Goal: Task Accomplishment & Management: Manage account settings

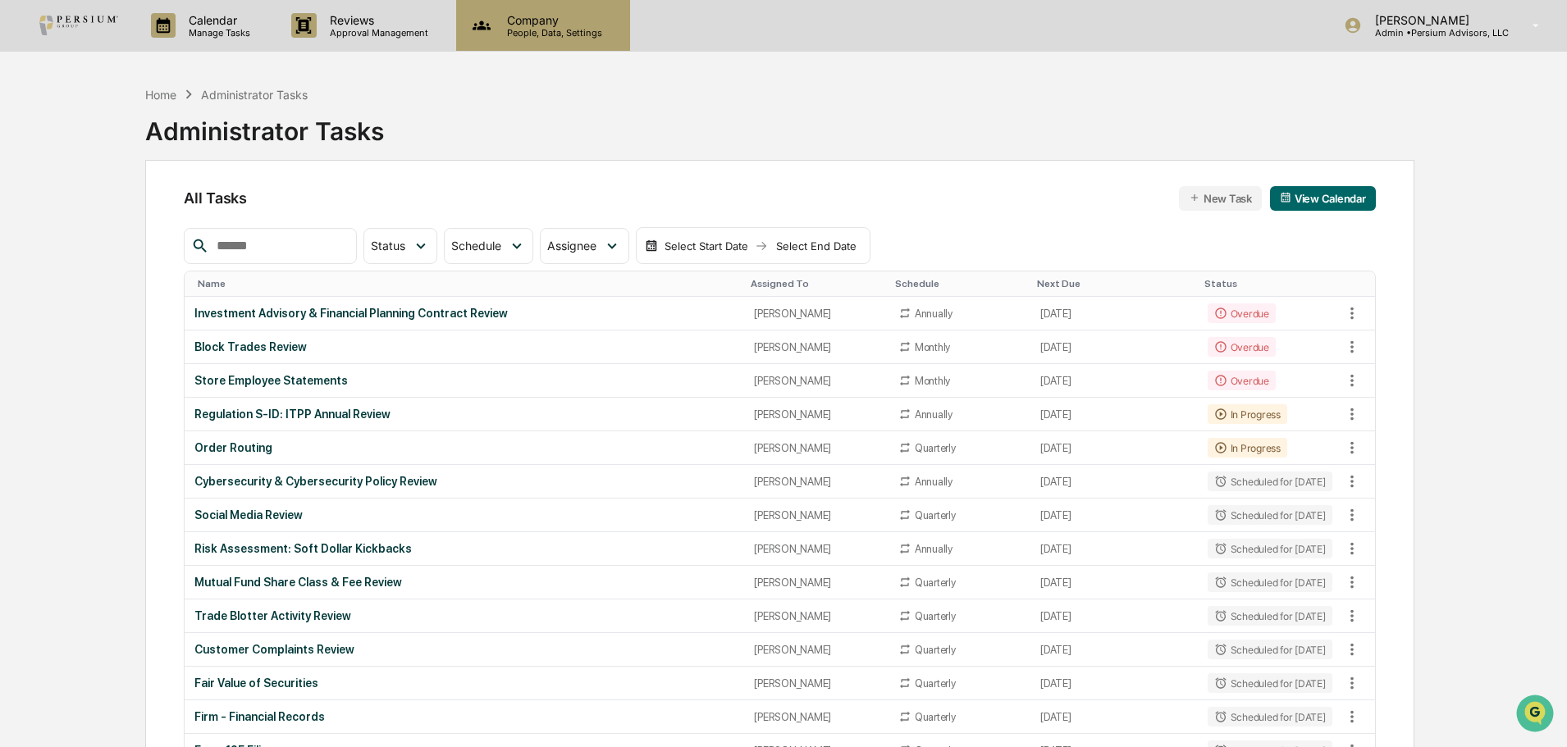
click at [571, 7] on div "Company People, Data, Settings" at bounding box center [543, 25] width 174 height 51
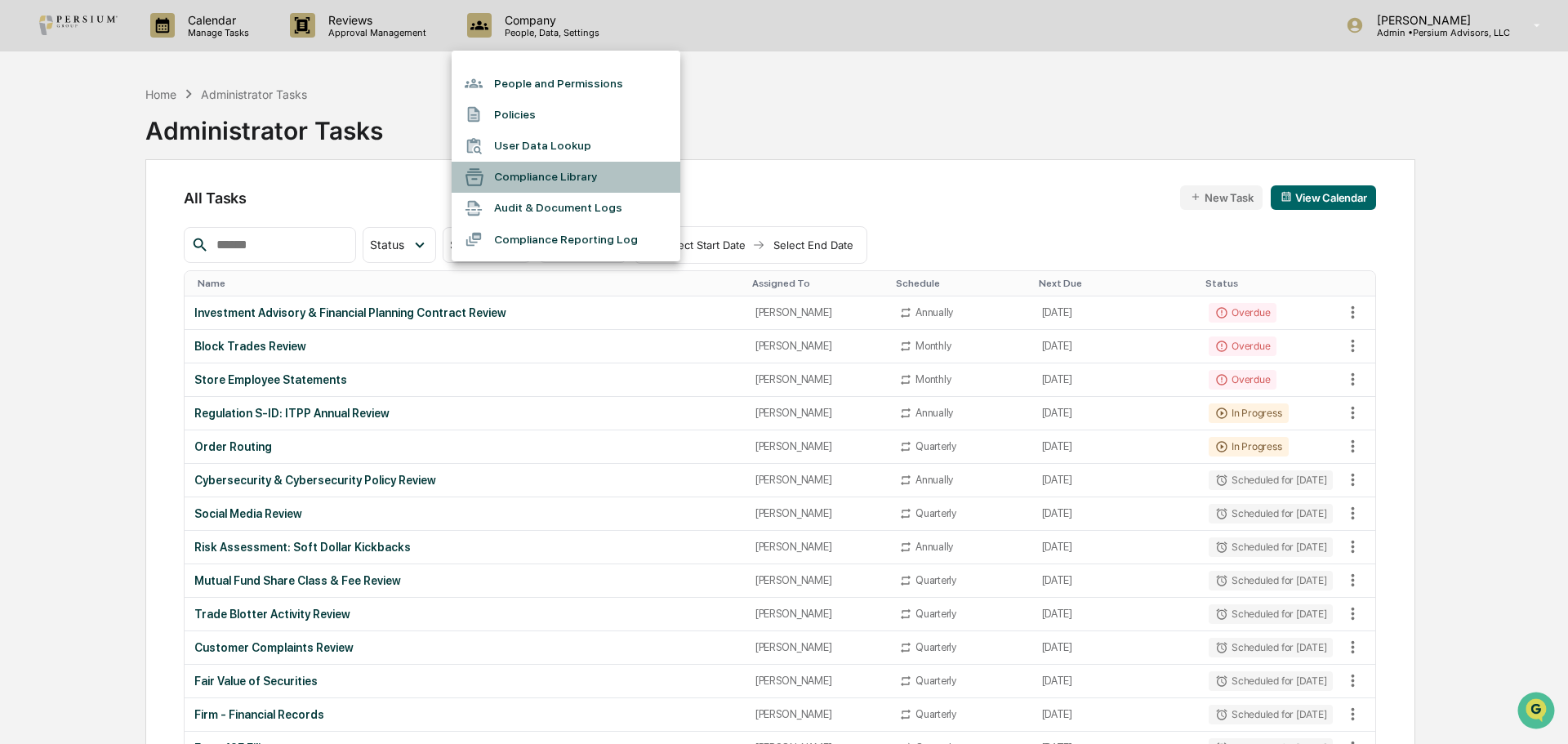
click at [564, 177] on li "Compliance Library" at bounding box center [566, 176] width 229 height 31
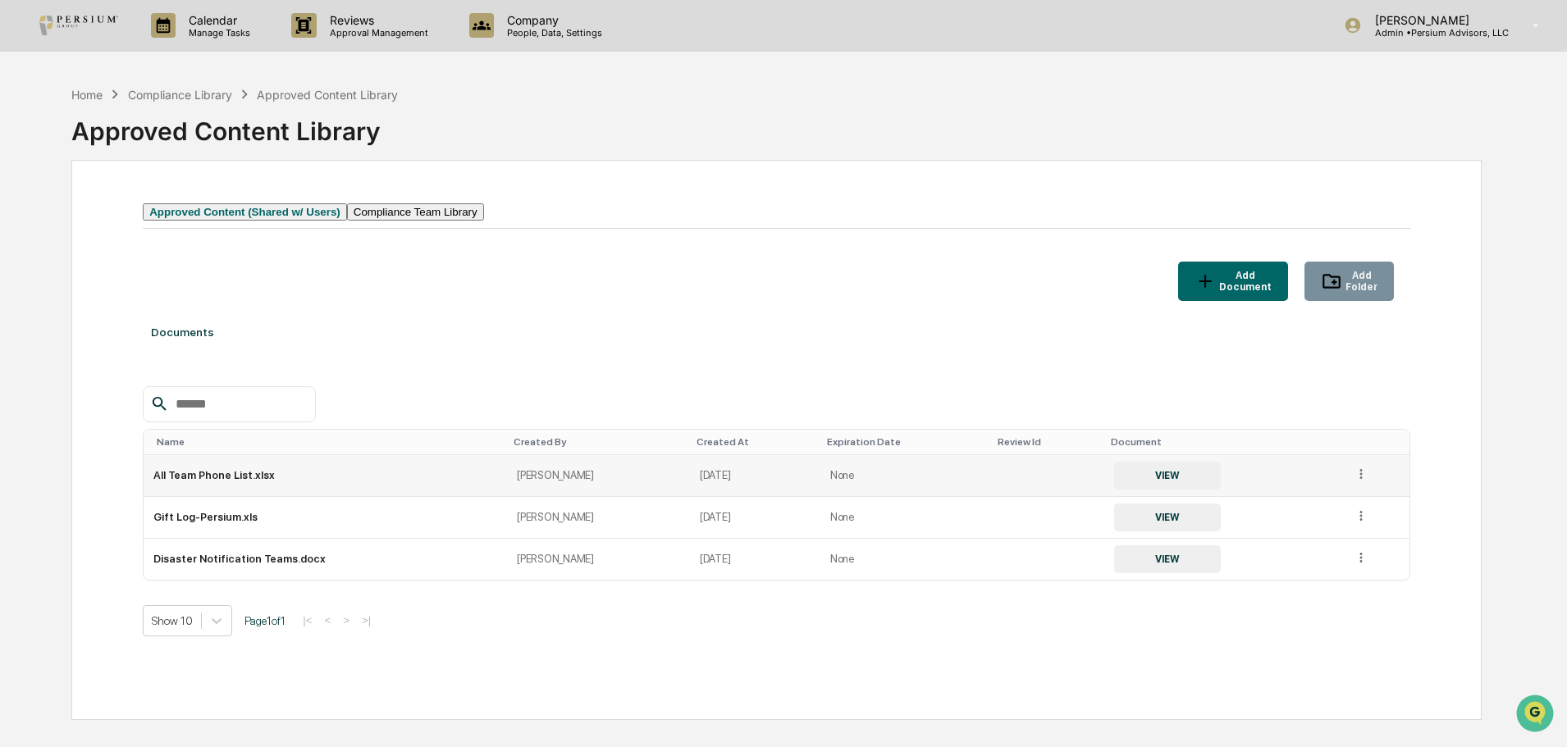
click at [850, 482] on icon at bounding box center [1362, 475] width 16 height 16
click at [850, 563] on div "Archive" at bounding box center [1323, 550] width 91 height 26
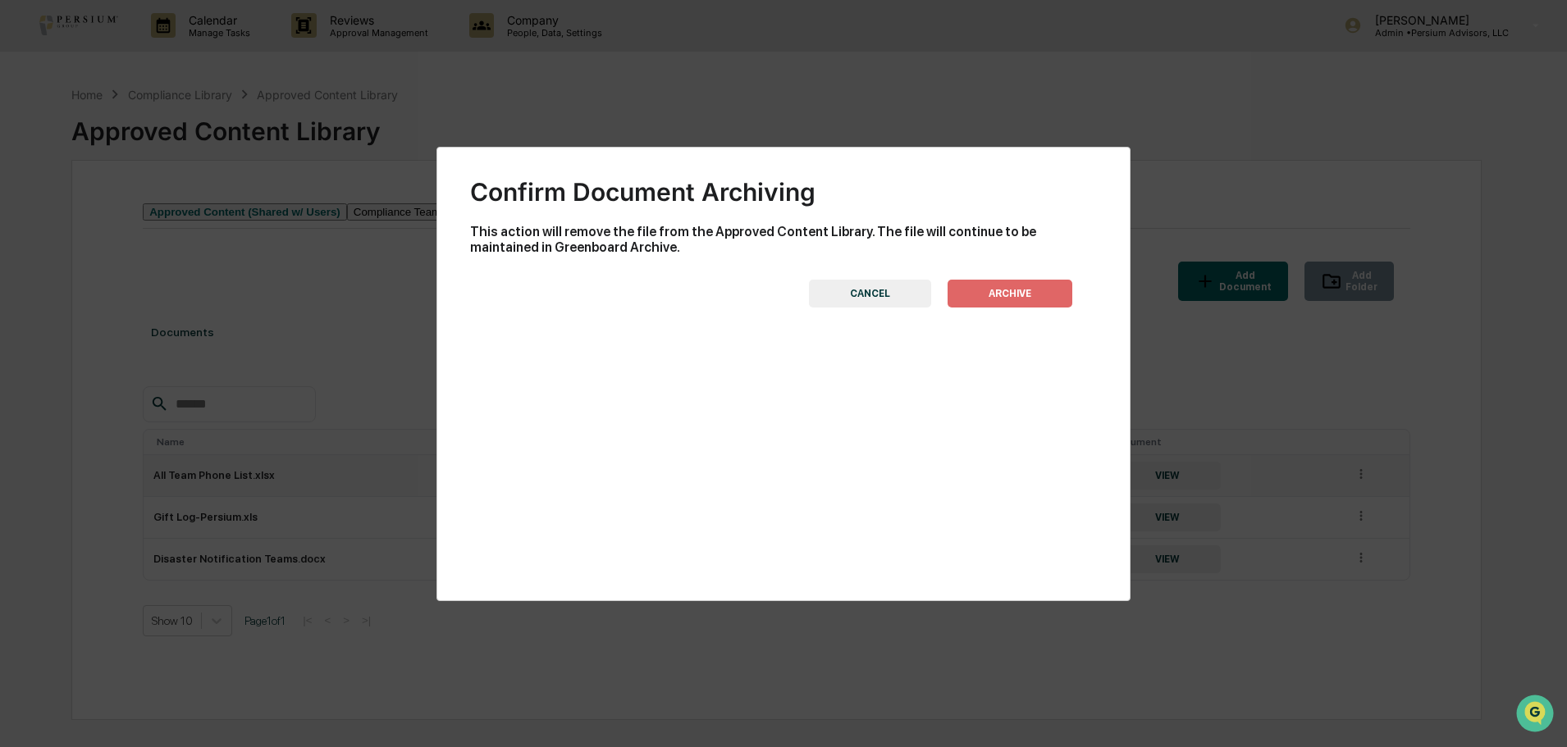
click at [850, 293] on button "ARCHIVE" at bounding box center [1010, 294] width 125 height 28
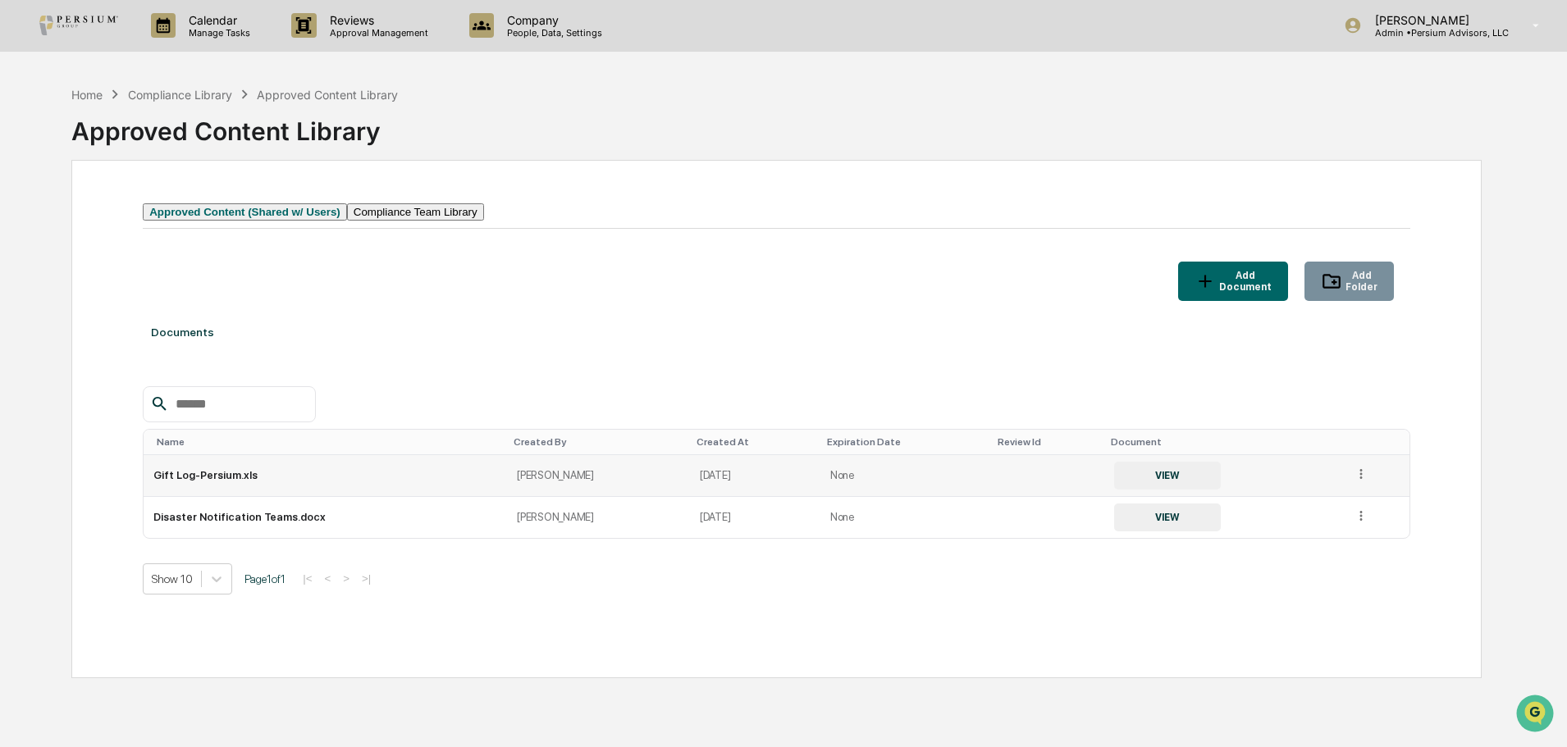
click at [850, 290] on icon "button" at bounding box center [1205, 281] width 21 height 21
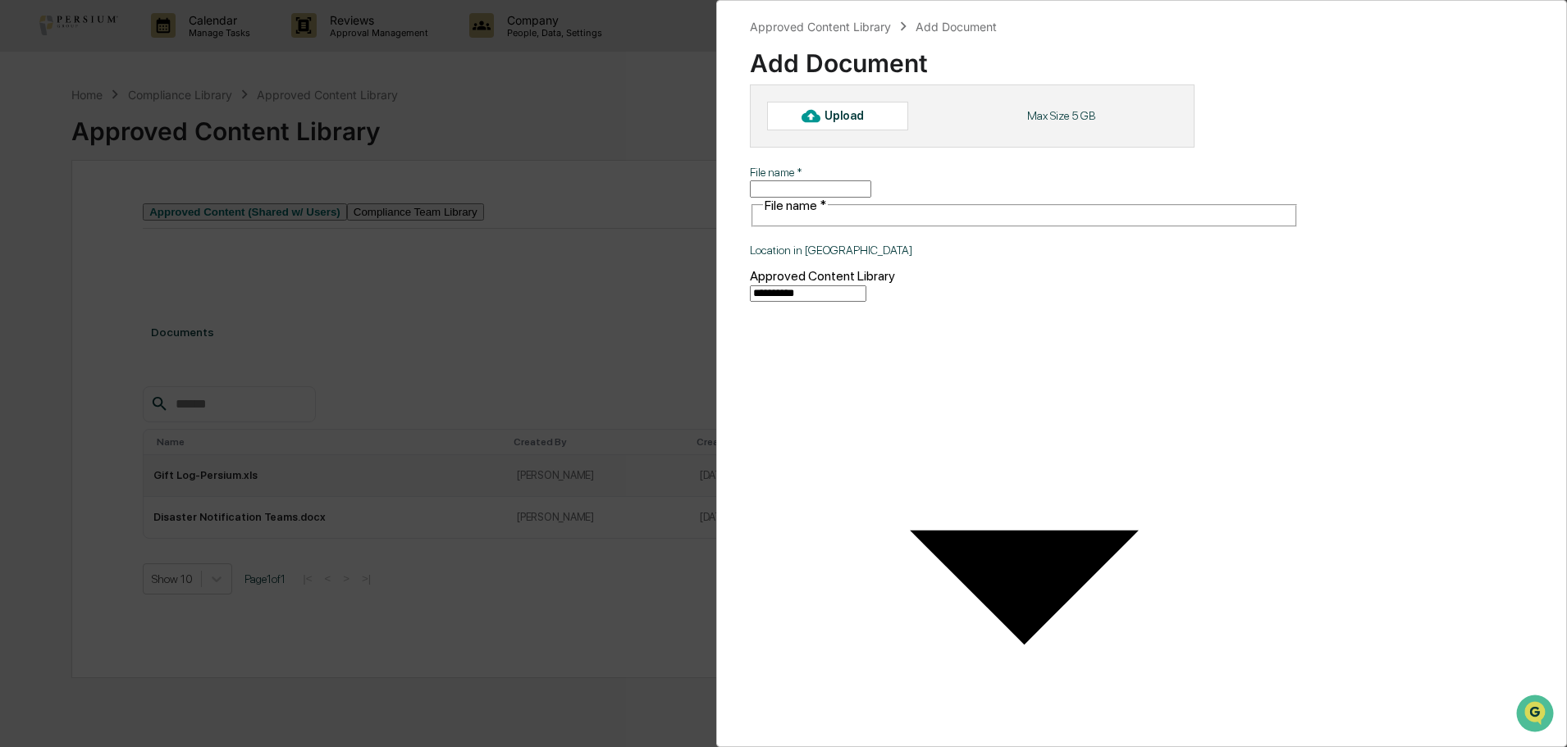
click at [847, 119] on div "Upload" at bounding box center [851, 115] width 53 height 13
type input "**********"
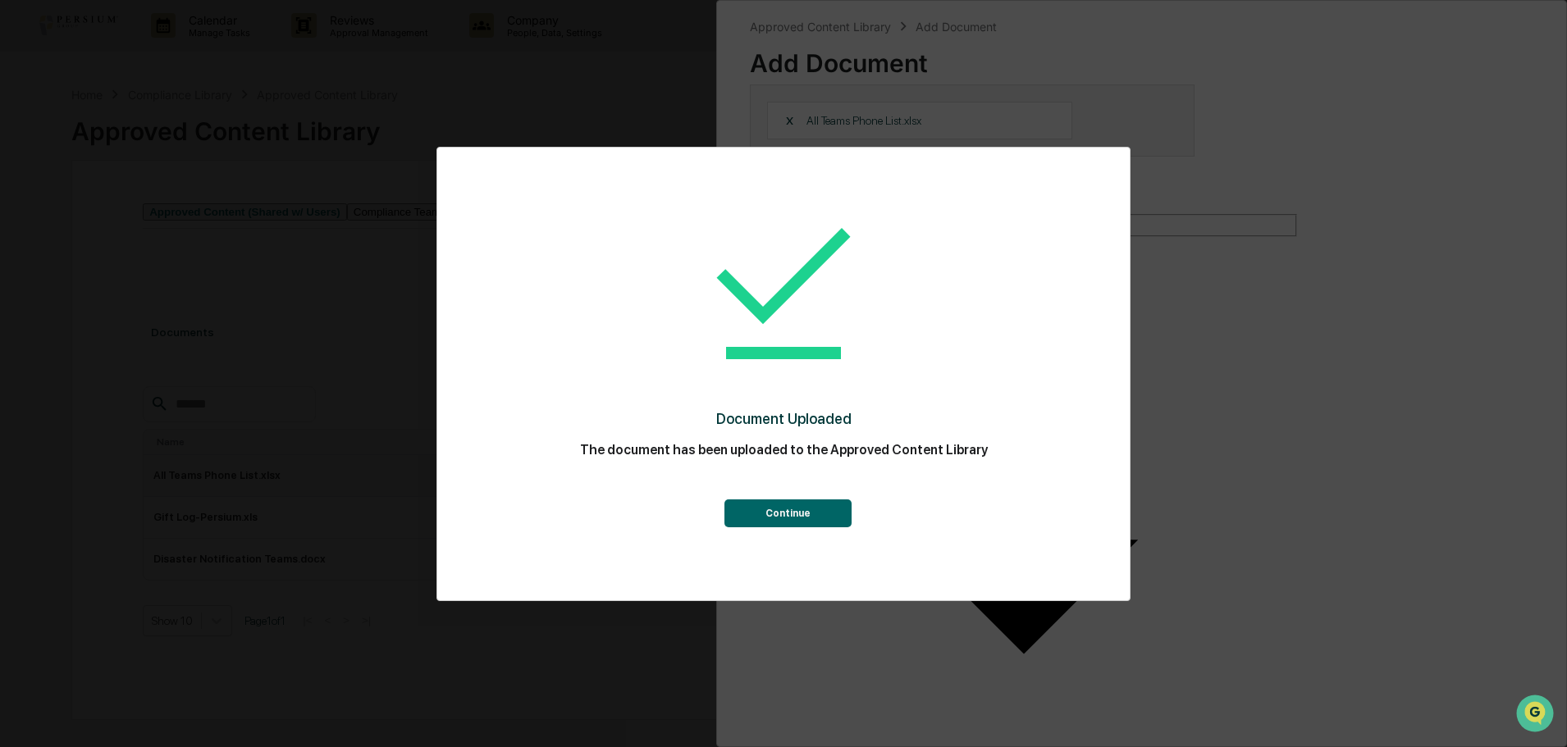
click at [809, 513] on button "Continue" at bounding box center [787, 514] width 127 height 28
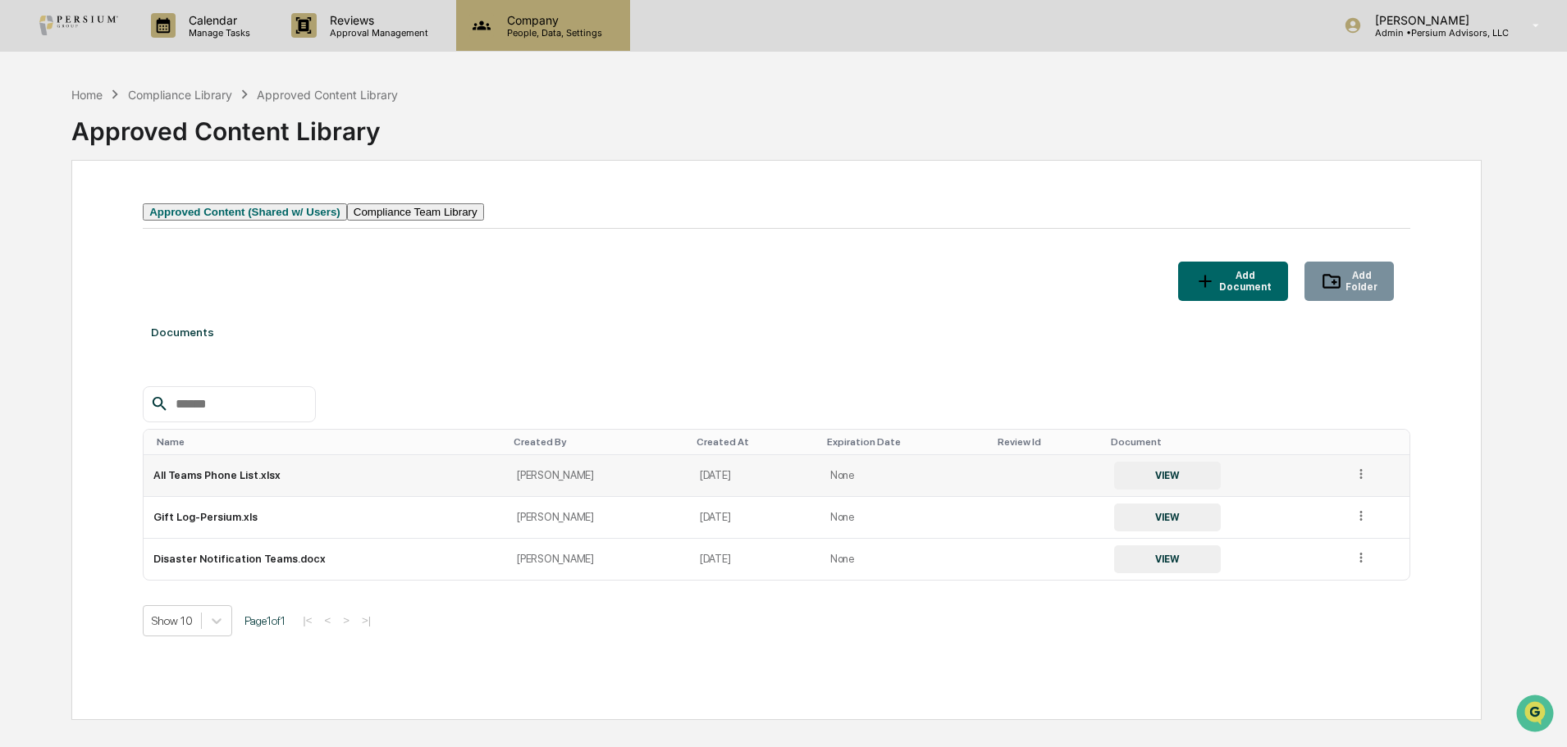
click at [507, 27] on p "People, Data, Settings" at bounding box center [552, 32] width 117 height 11
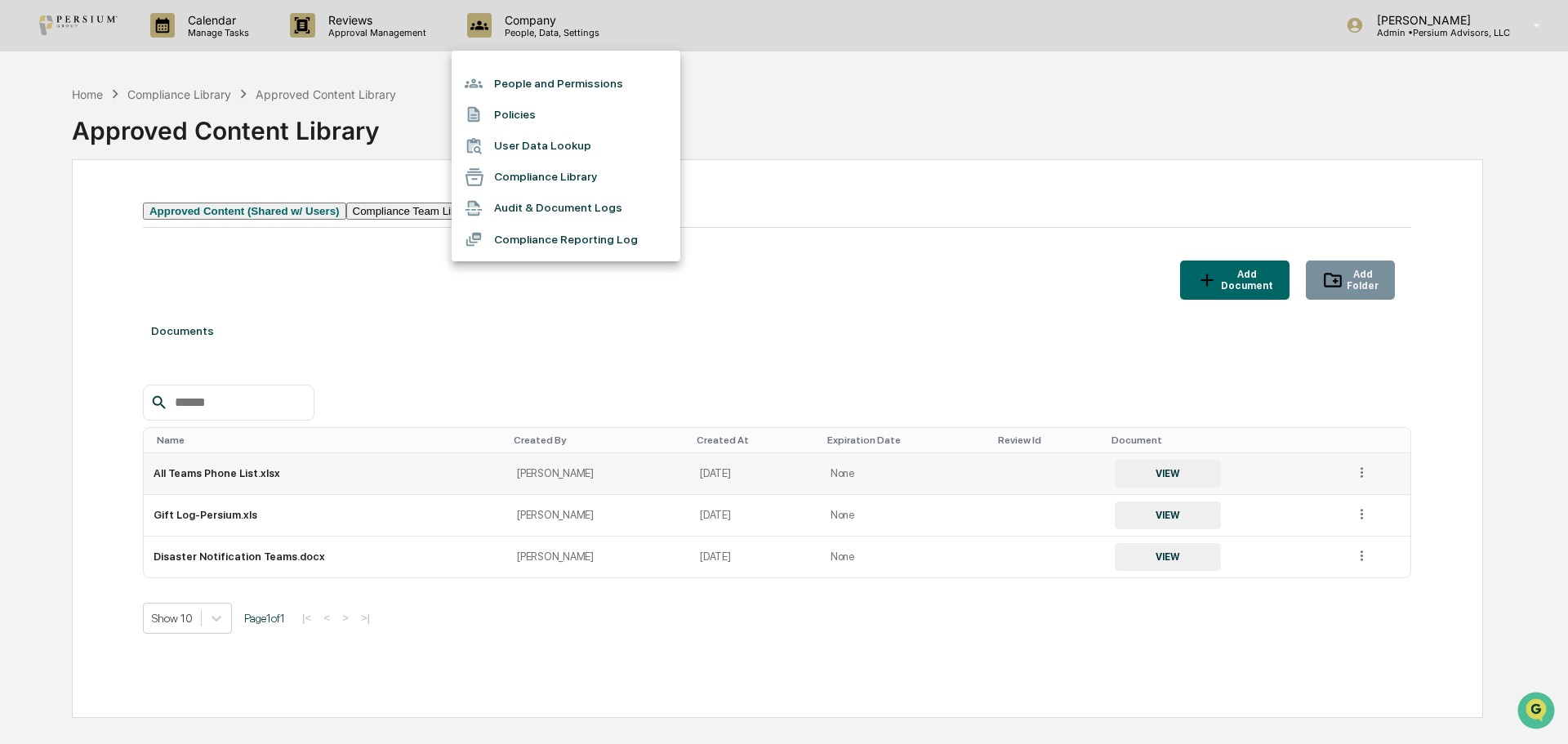
click at [545, 173] on li "Compliance Library" at bounding box center [566, 176] width 229 height 31
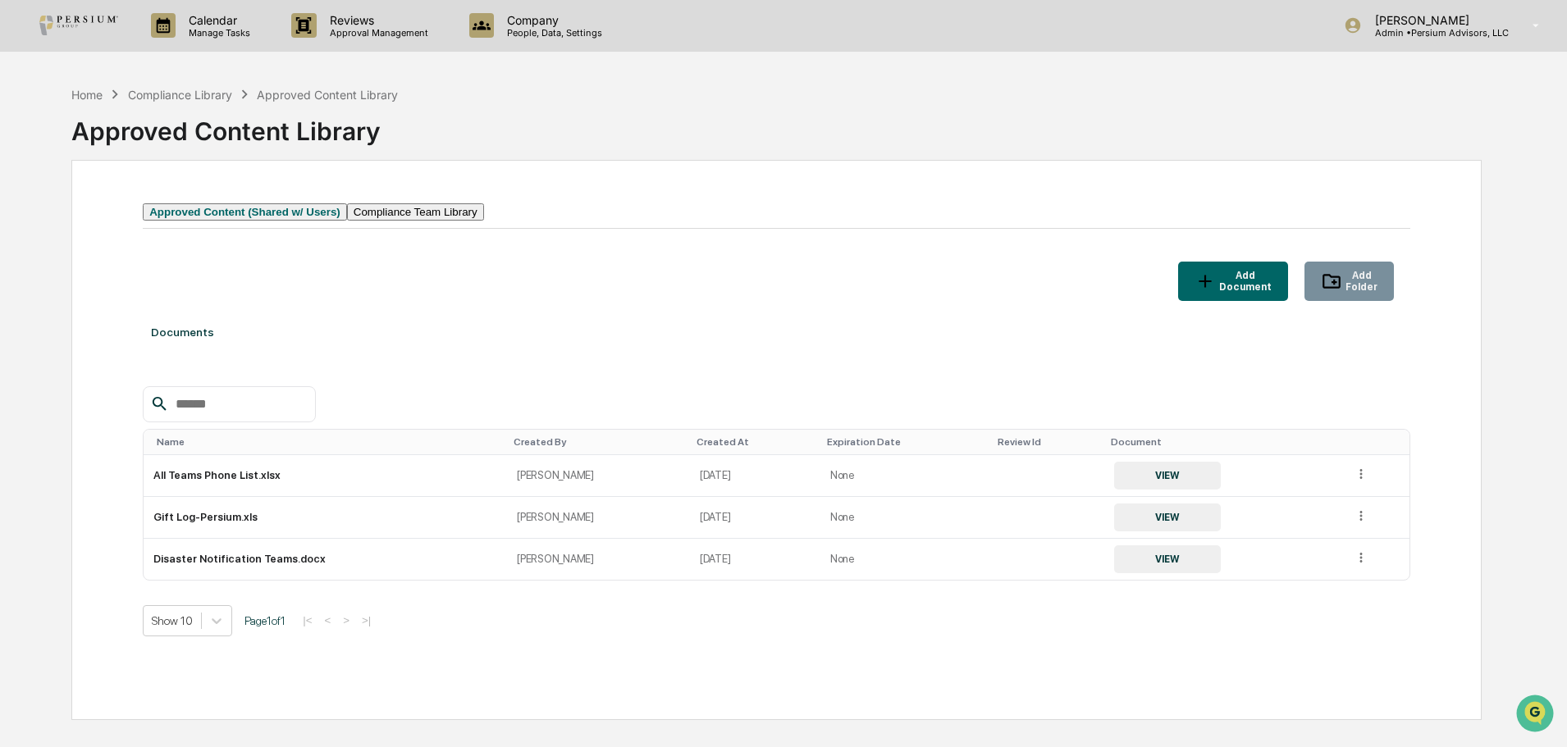
click at [200, 85] on div "Home Compliance Library Approved Content Library" at bounding box center [234, 94] width 327 height 18
click at [208, 96] on div "Compliance Library" at bounding box center [180, 95] width 104 height 14
click at [109, 99] on icon at bounding box center [115, 94] width 18 height 18
